Goal: Task Accomplishment & Management: Use online tool/utility

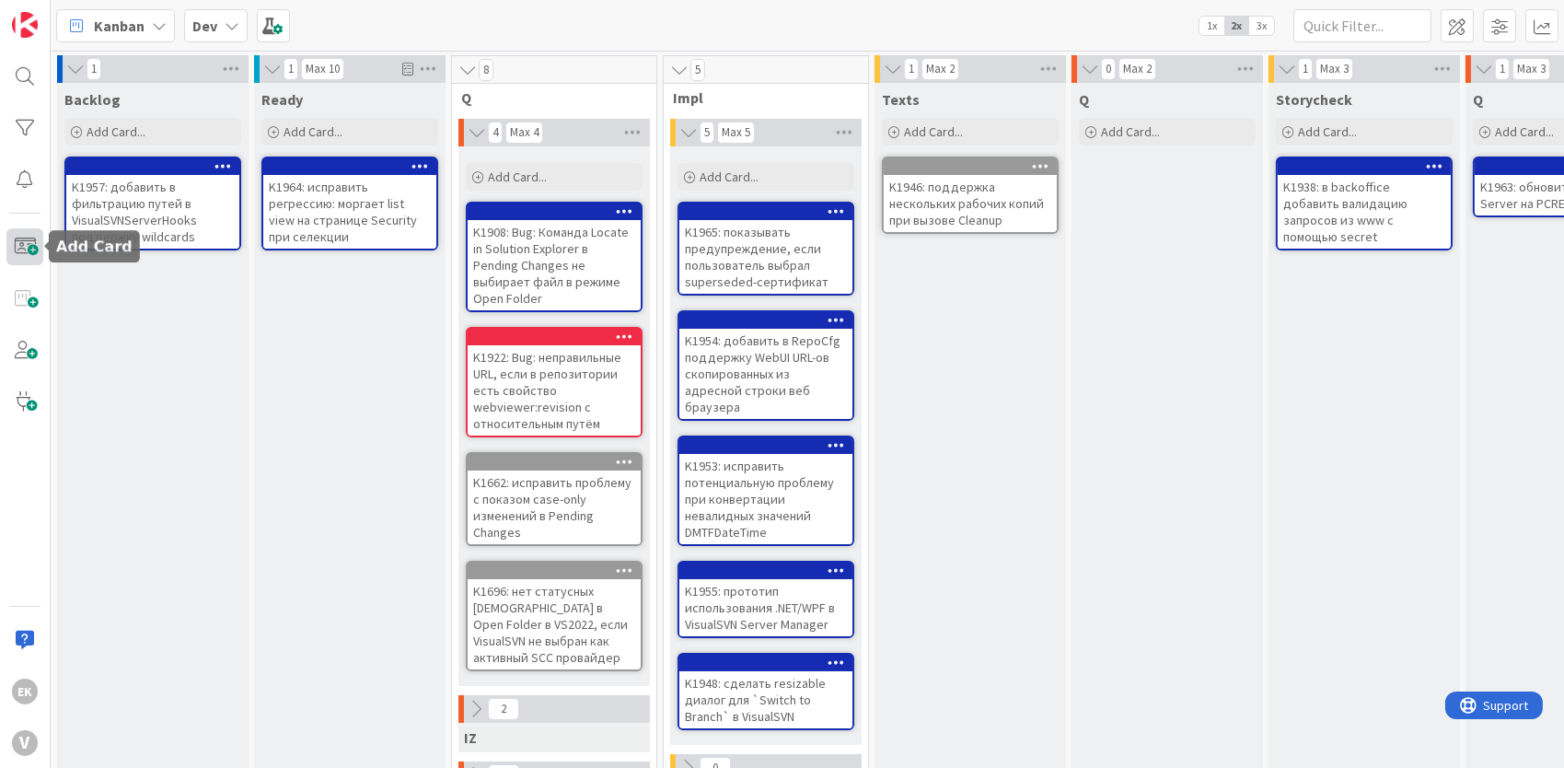
click at [16, 233] on span at bounding box center [24, 246] width 37 height 37
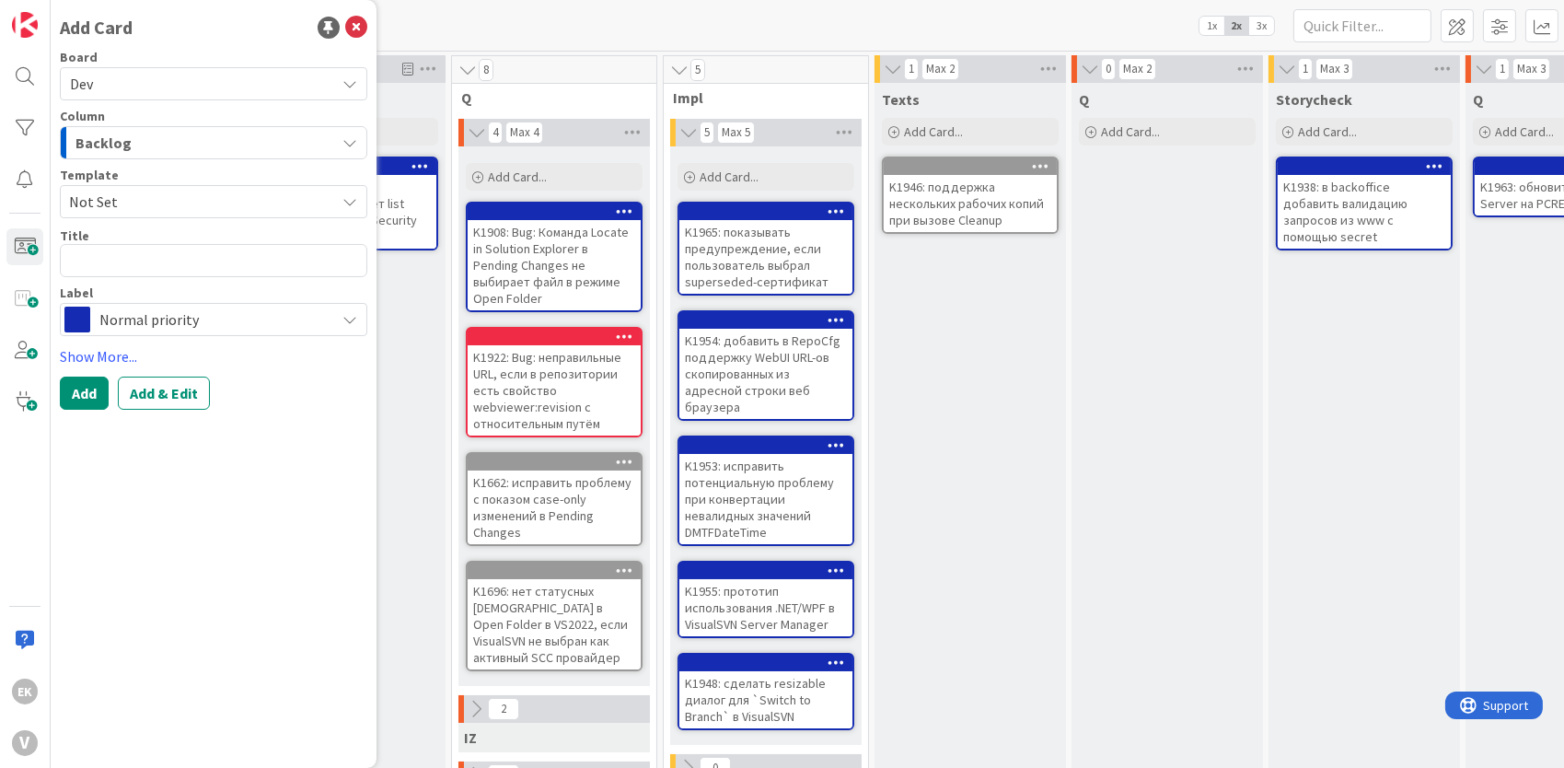
type textarea "x"
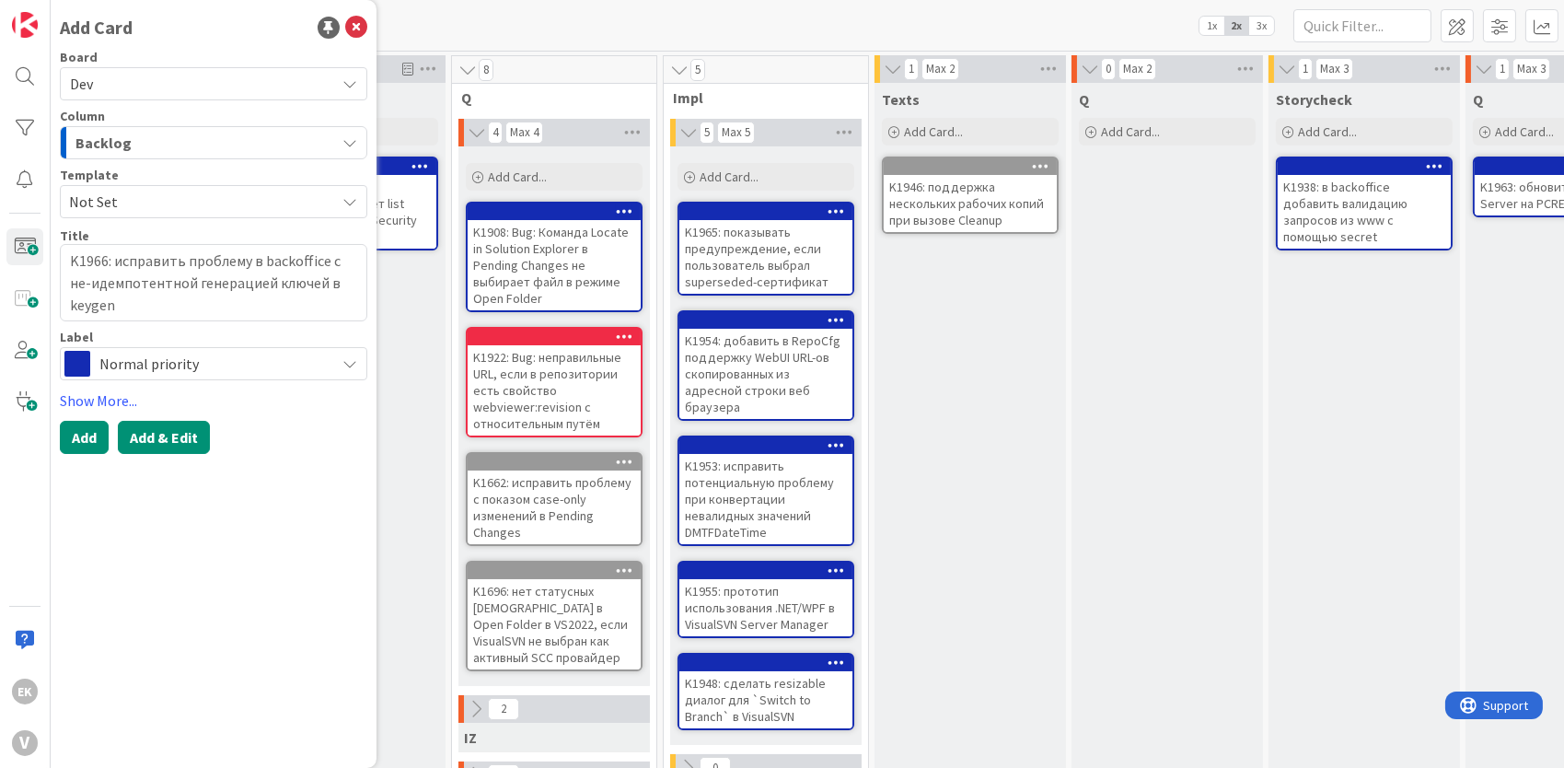
type textarea "K1966: исправить проблему в backoffice с не-идемпотентной генерацией ключей в k…"
click at [191, 433] on button "Add & Edit" at bounding box center [164, 437] width 92 height 33
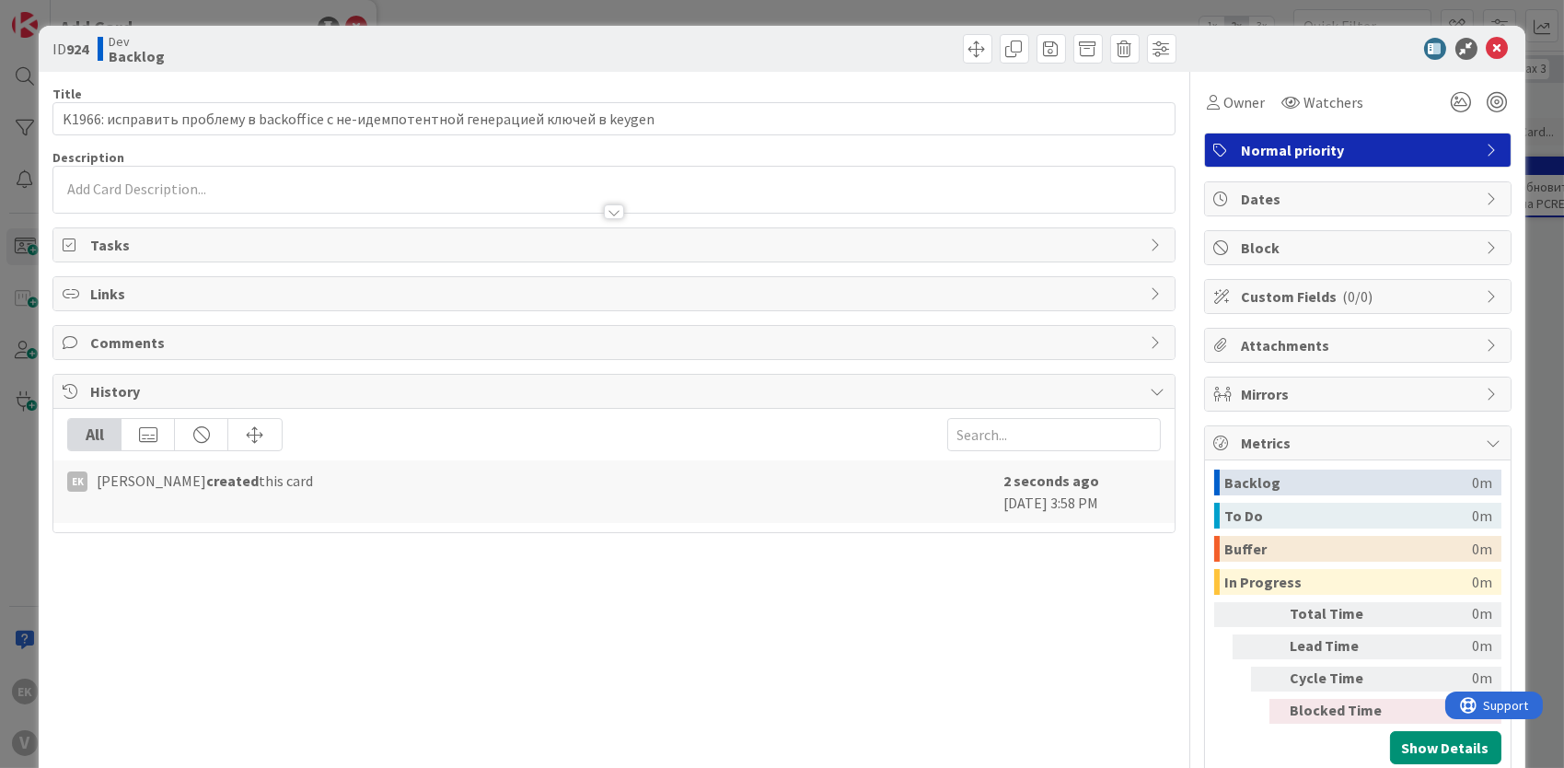
click at [181, 189] on div at bounding box center [613, 190] width 1121 height 46
